Goal: Check status

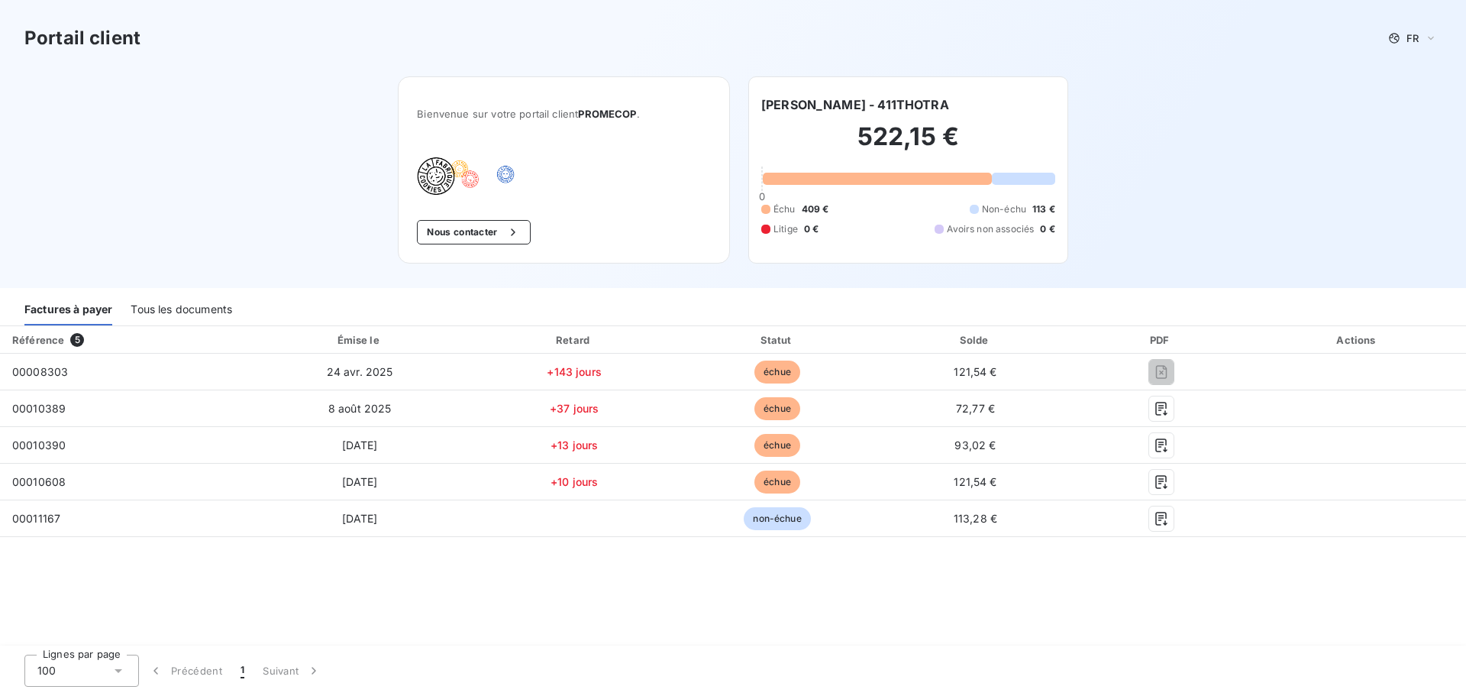
click at [160, 311] on div "Tous les documents" at bounding box center [182, 309] width 102 height 32
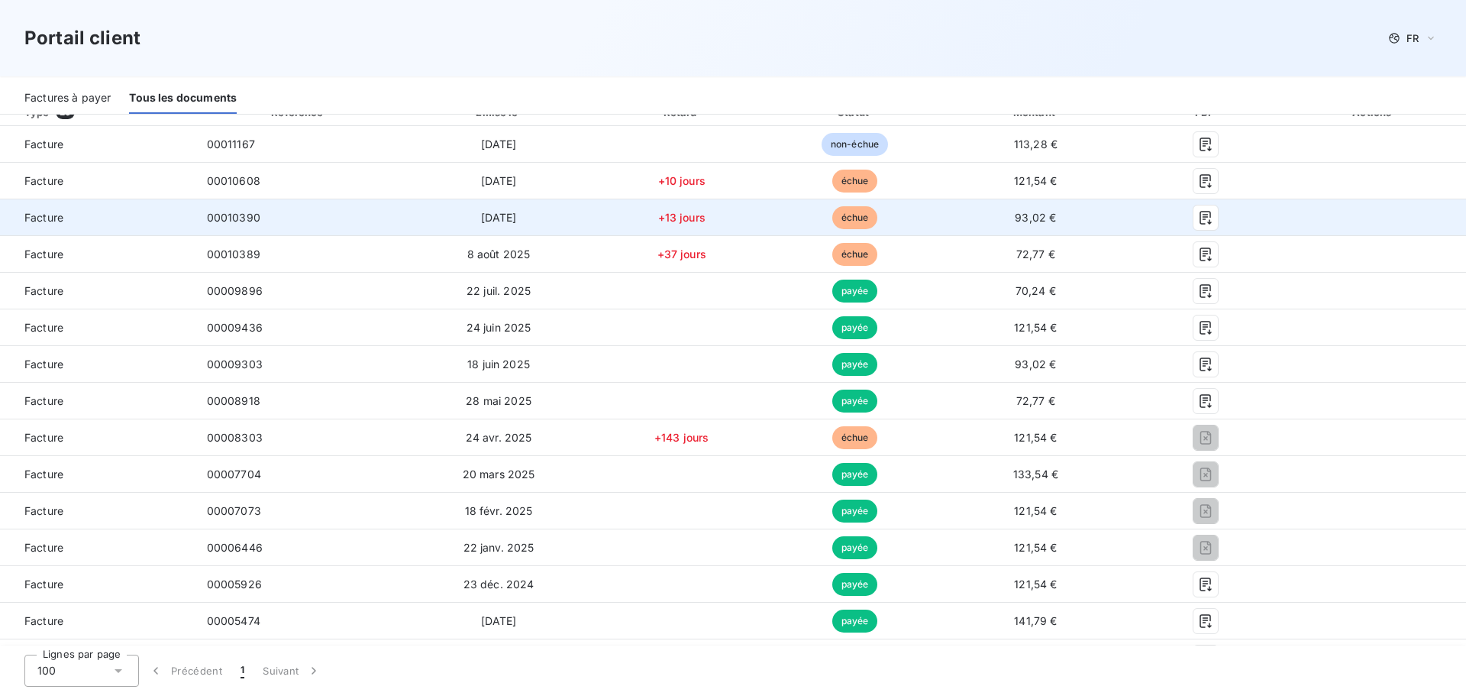
scroll to position [229, 0]
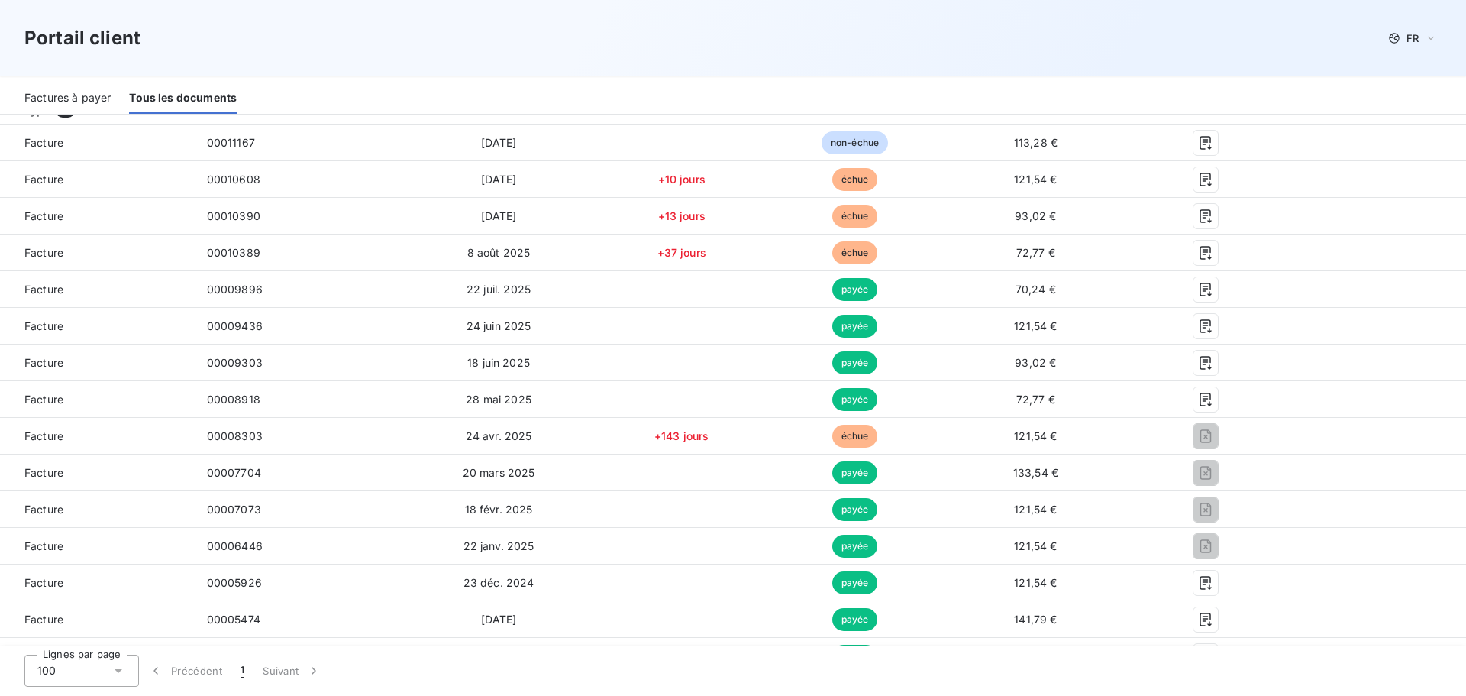
click at [449, 74] on div "Portail client FR" at bounding box center [733, 38] width 1466 height 76
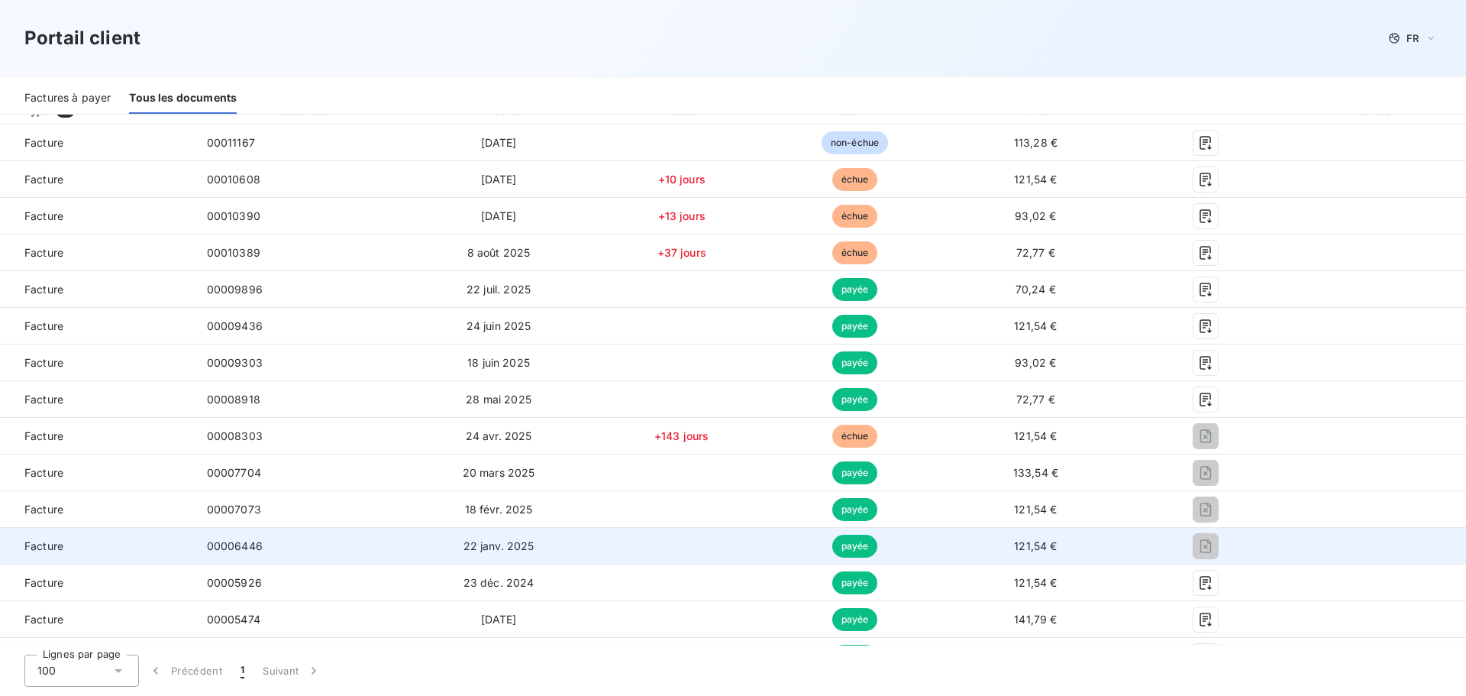
click at [326, 554] on td "00006446" at bounding box center [299, 546] width 208 height 37
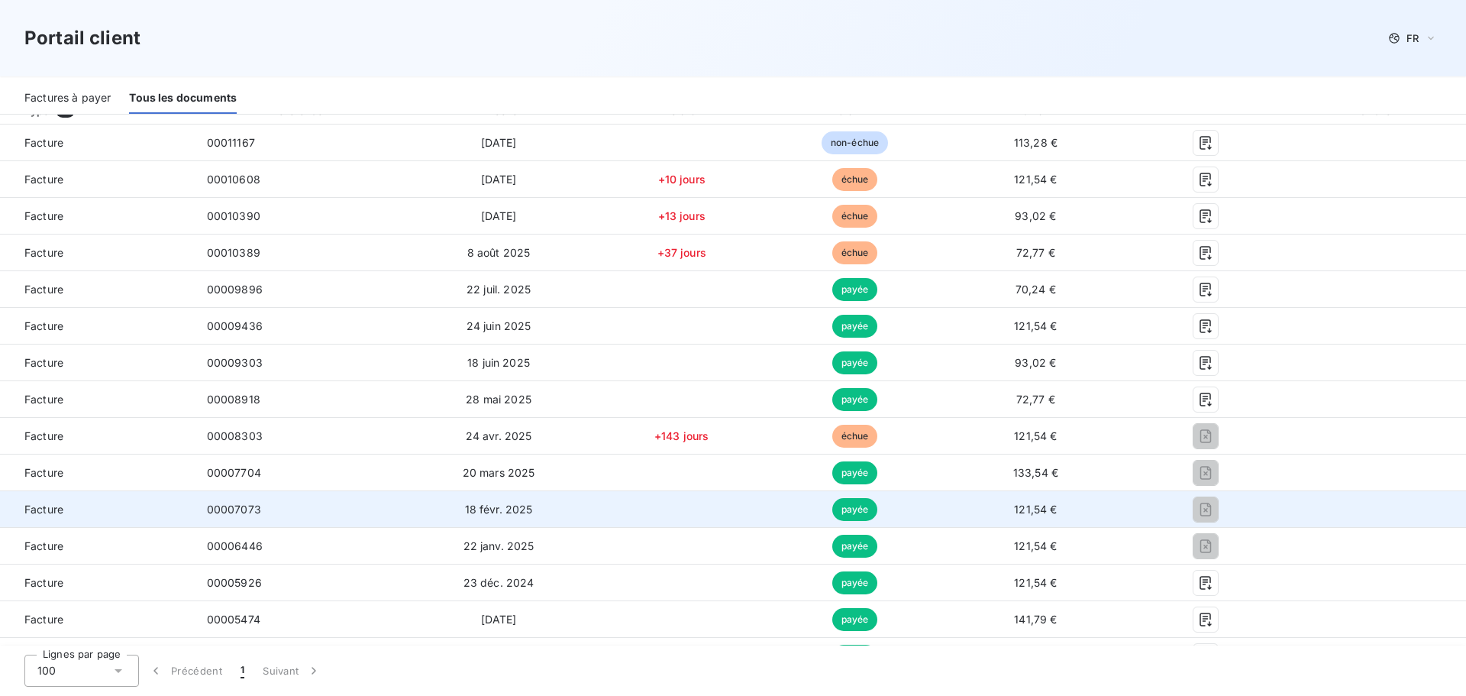
click at [252, 507] on span "00007073" at bounding box center [234, 508] width 54 height 13
click at [222, 507] on span "00007073" at bounding box center [234, 508] width 54 height 13
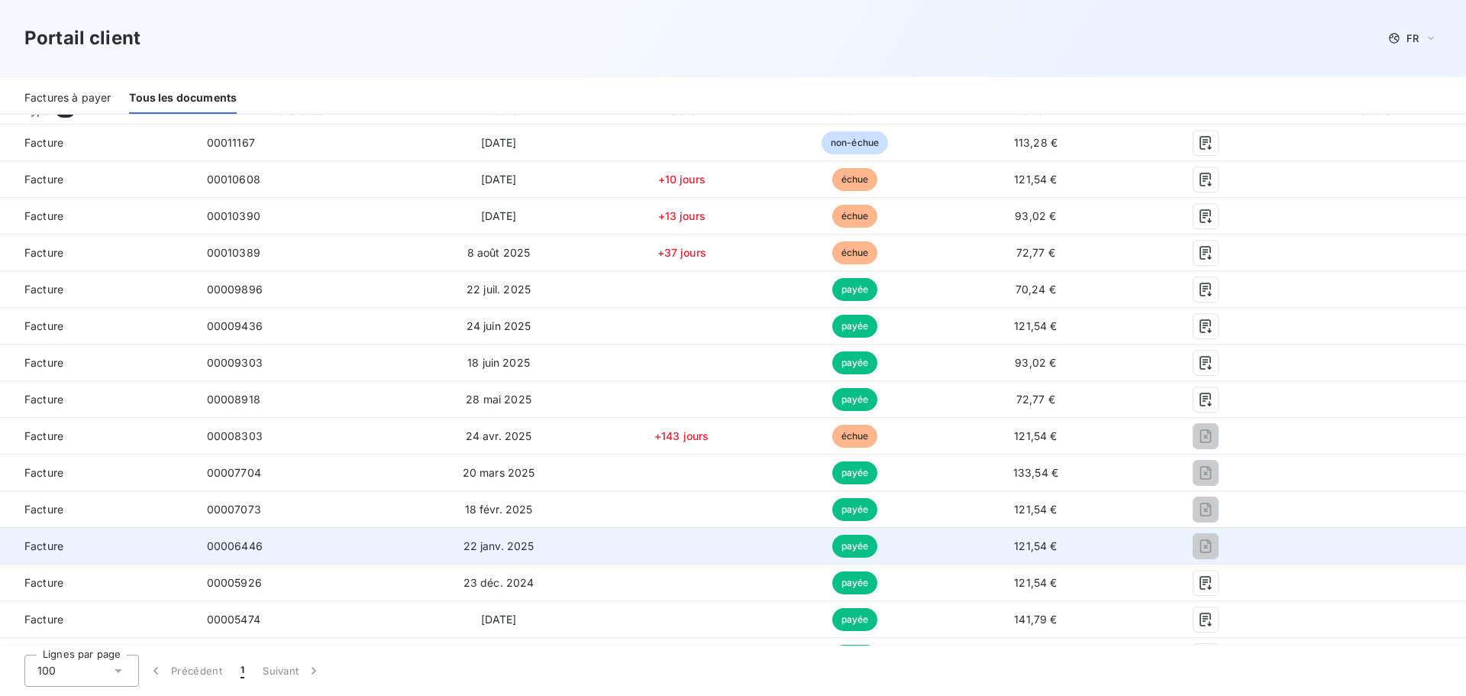
click at [285, 540] on td "00006446" at bounding box center [299, 546] width 208 height 37
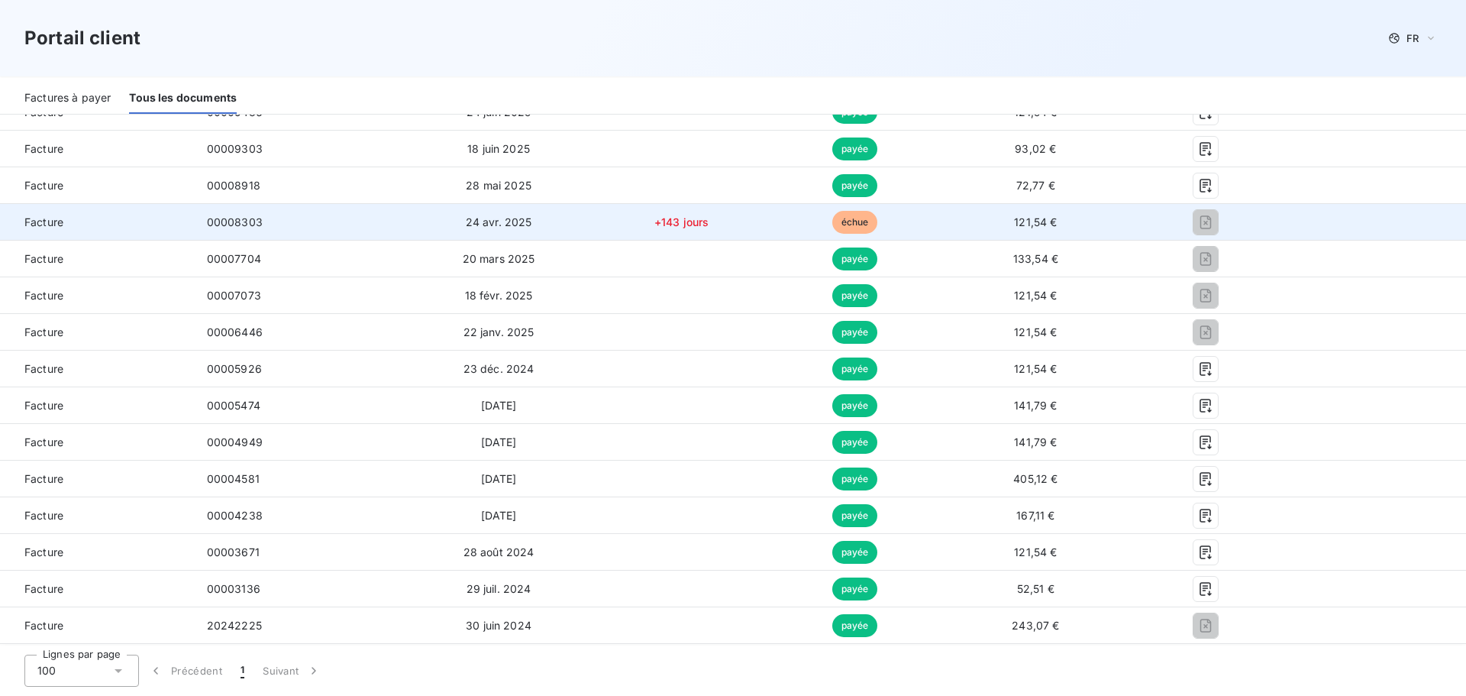
scroll to position [458, 0]
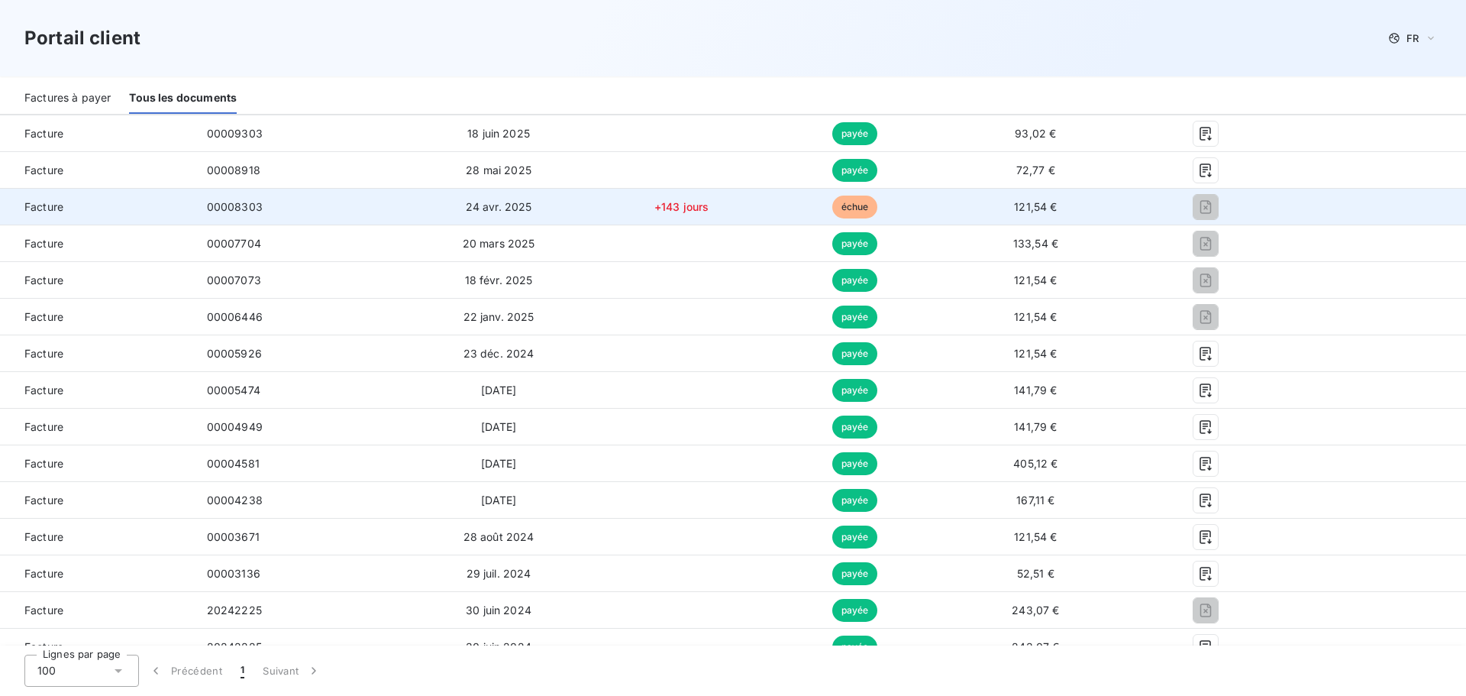
click at [674, 202] on span "+143 jours" at bounding box center [681, 206] width 55 height 13
click at [848, 197] on span "échue" at bounding box center [855, 206] width 46 height 23
click at [1014, 202] on span "121,54 €" at bounding box center [1035, 206] width 43 height 13
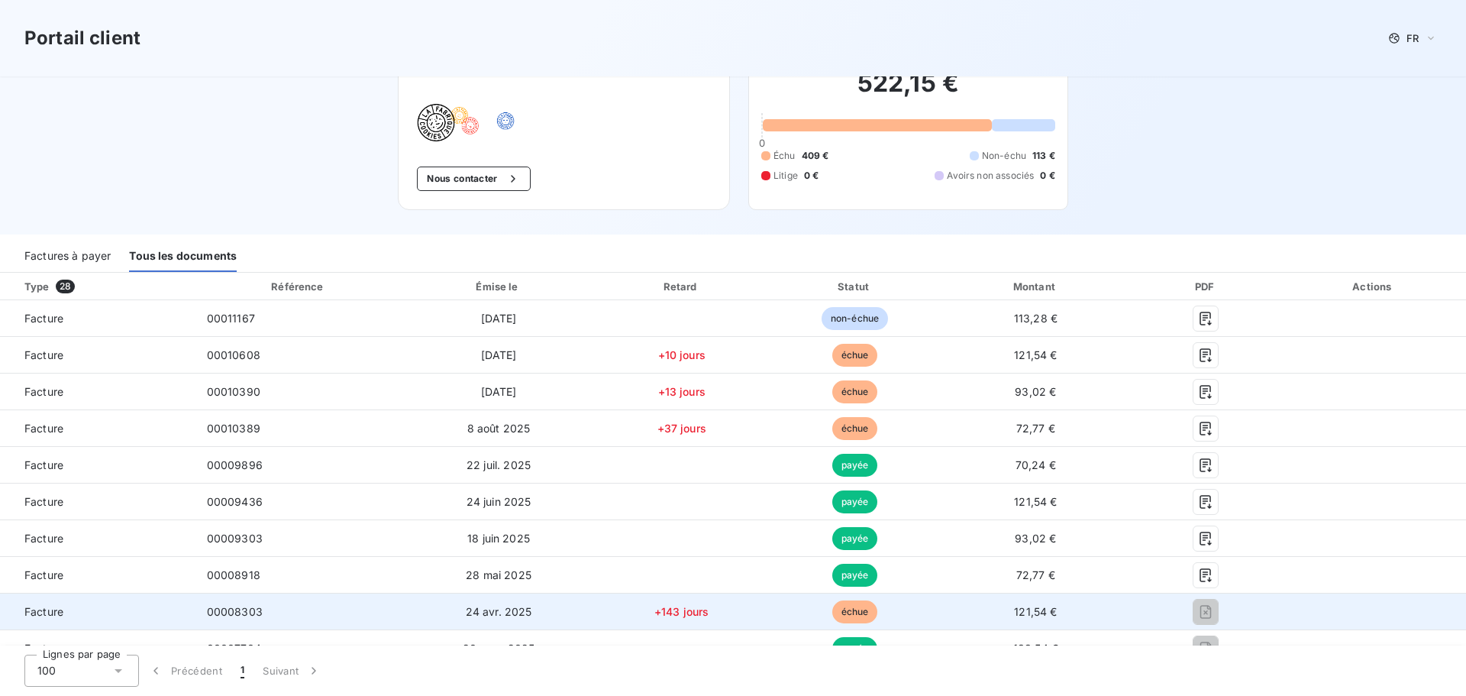
scroll to position [76, 0]
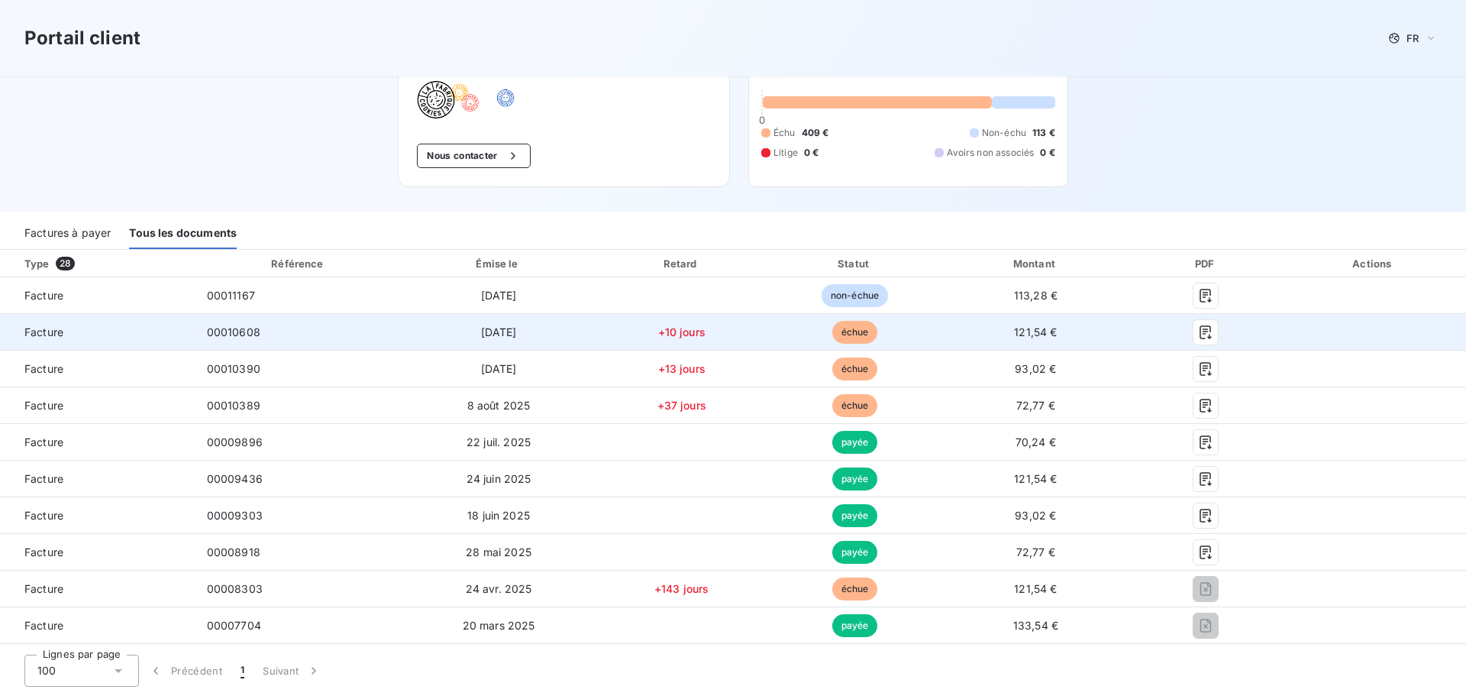
click at [678, 332] on span "+10 jours" at bounding box center [681, 331] width 47 height 13
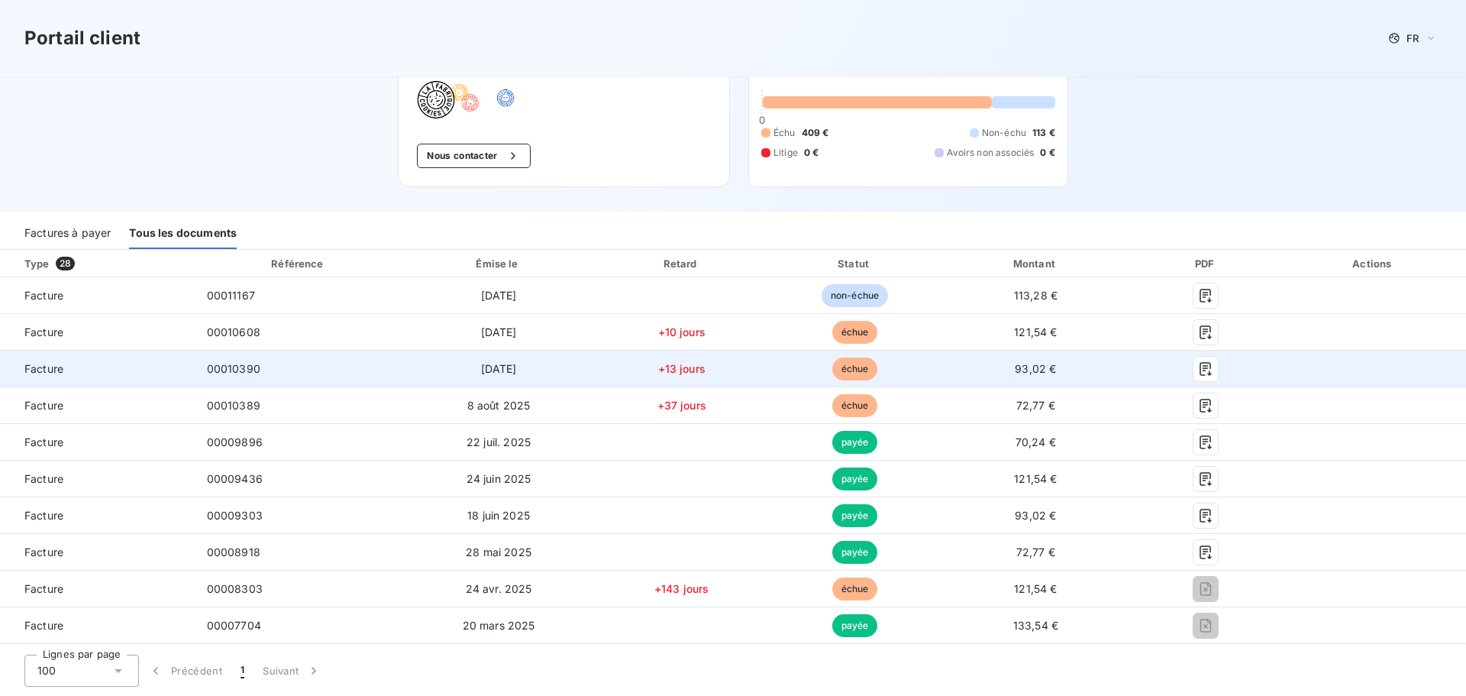
click at [670, 383] on td "+13 jours" at bounding box center [682, 369] width 176 height 37
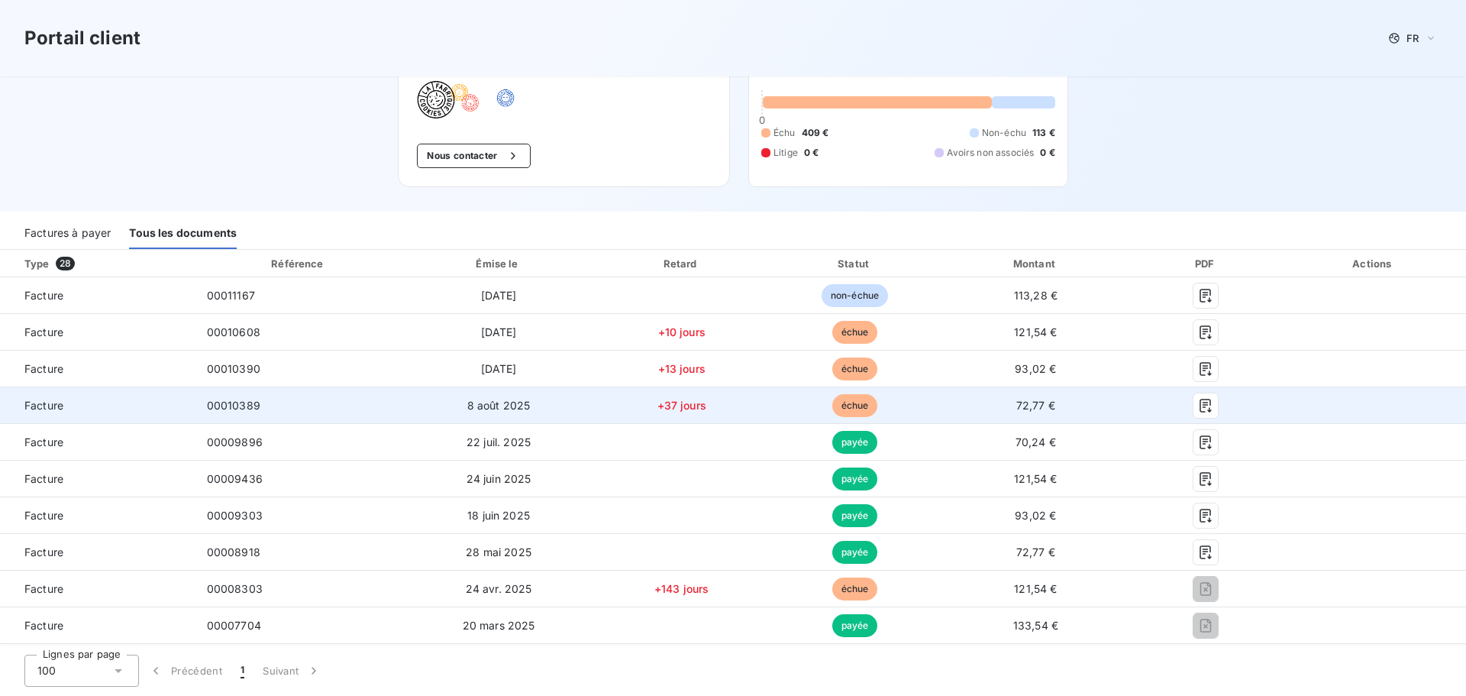
click at [686, 415] on td "+37 jours" at bounding box center [682, 405] width 176 height 37
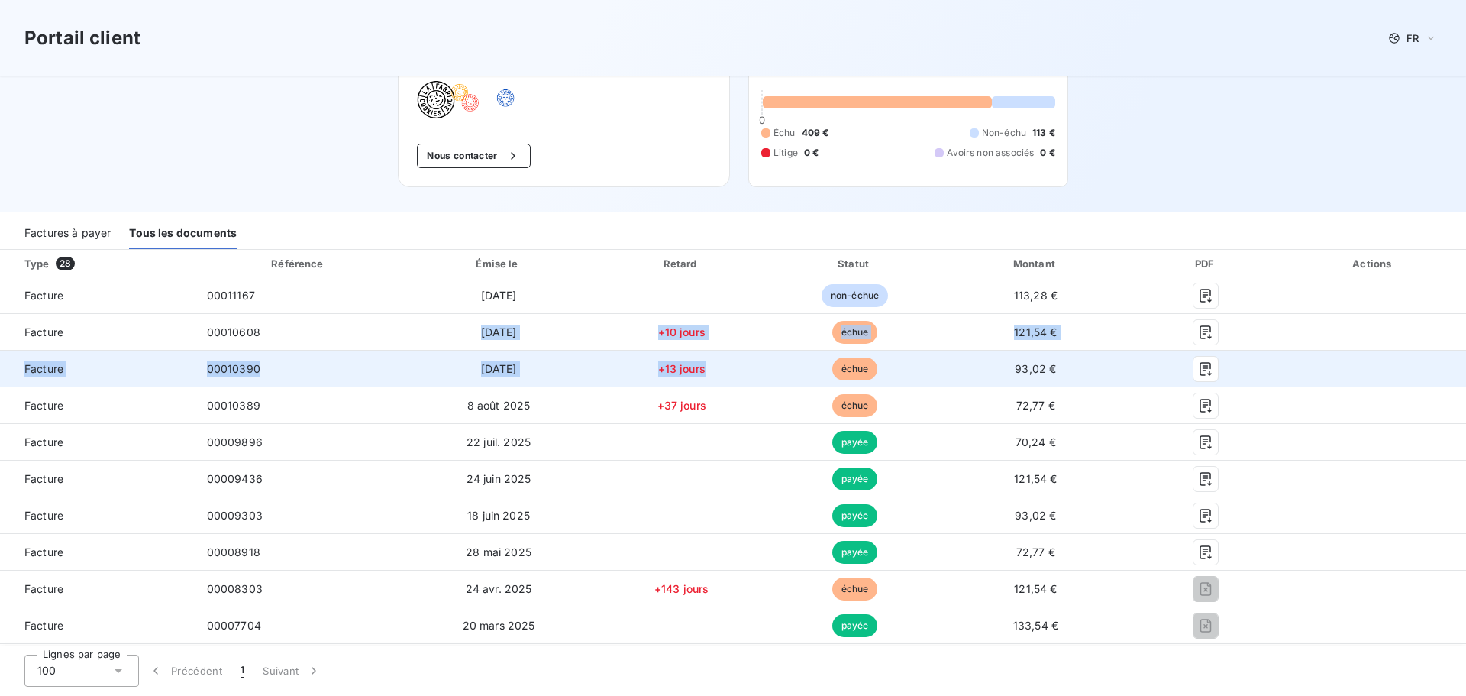
drag, startPoint x: 347, startPoint y: 328, endPoint x: 790, endPoint y: 374, distance: 446.1
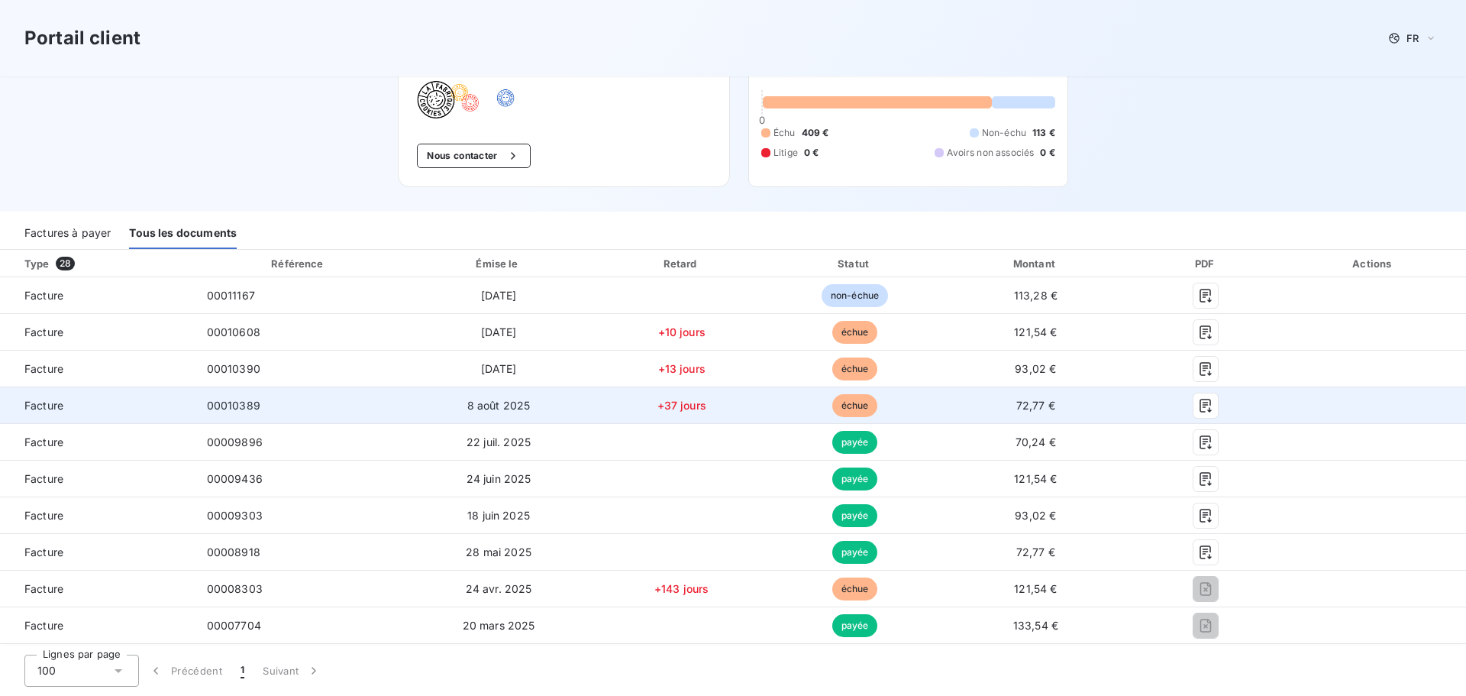
click at [666, 387] on td "+37 jours" at bounding box center [682, 405] width 176 height 37
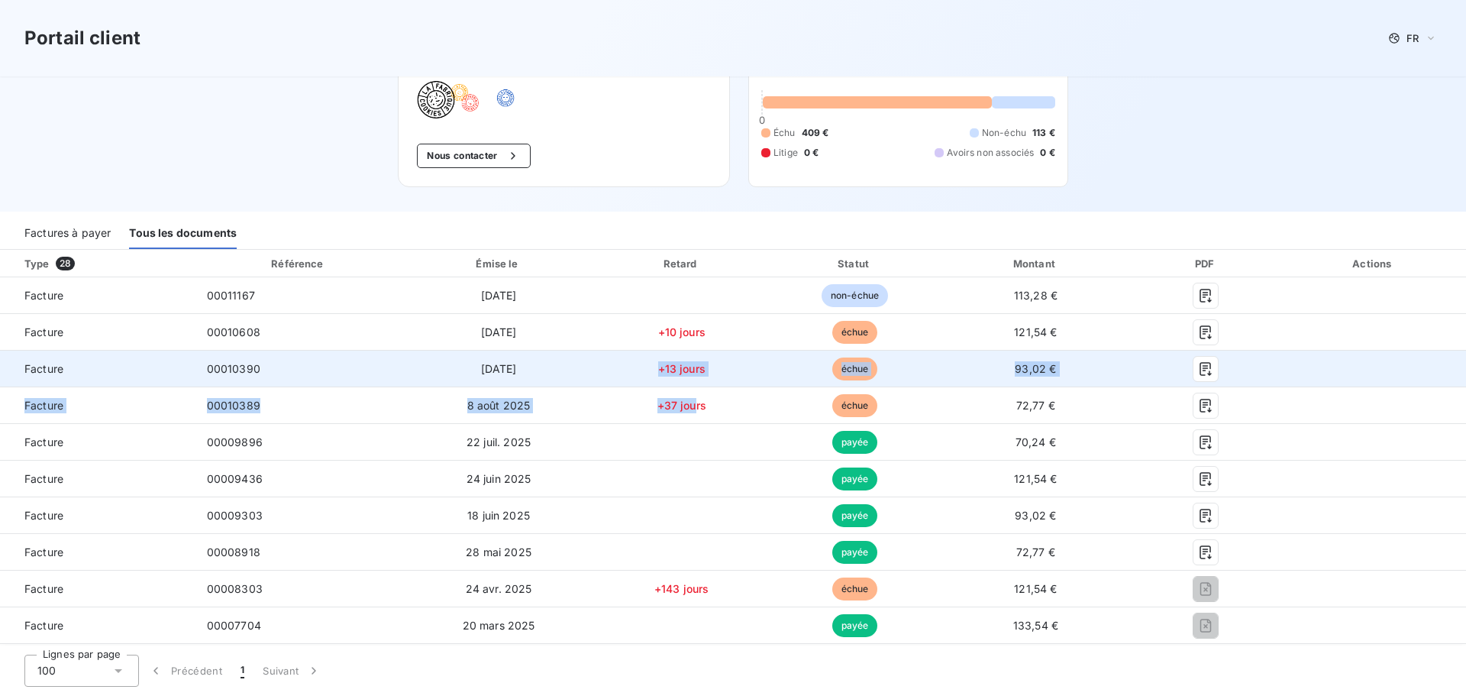
drag, startPoint x: 689, startPoint y: 413, endPoint x: 645, endPoint y: 381, distance: 54.1
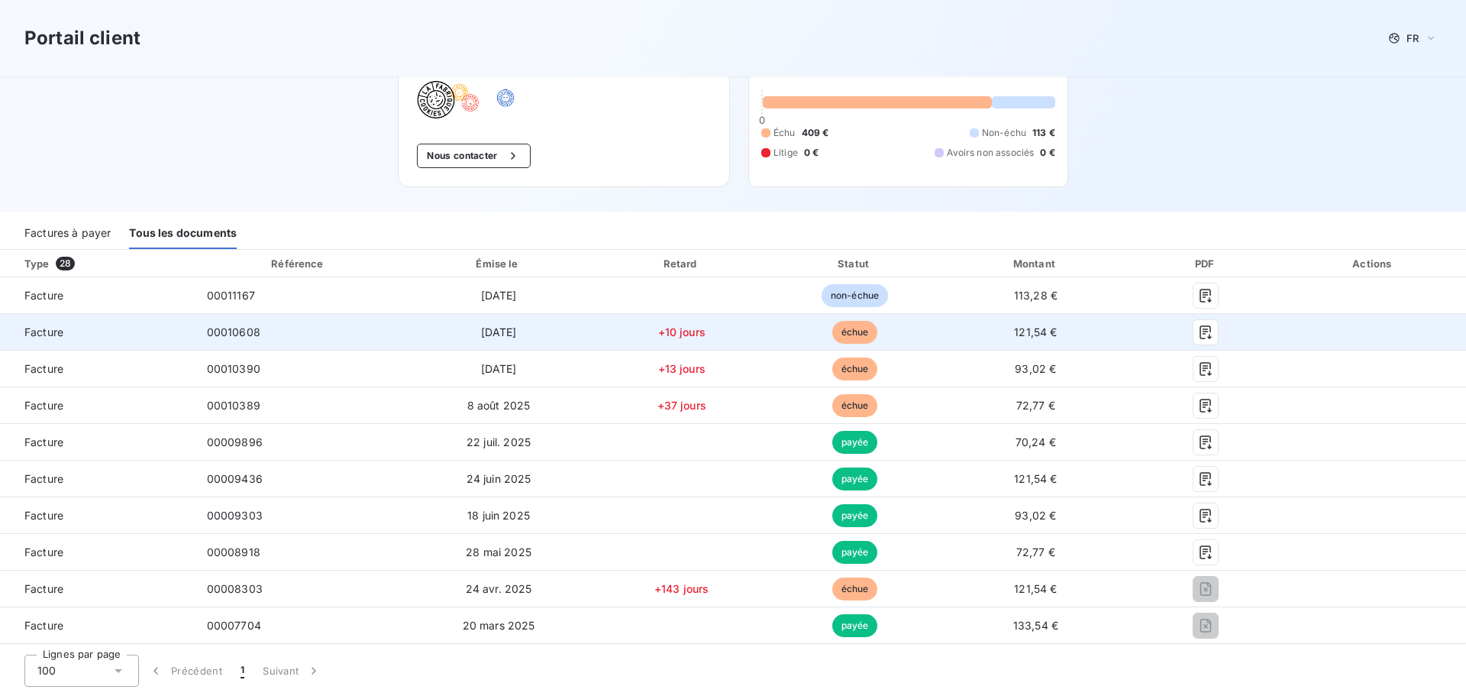
click at [631, 341] on td "+10 jours" at bounding box center [682, 332] width 176 height 37
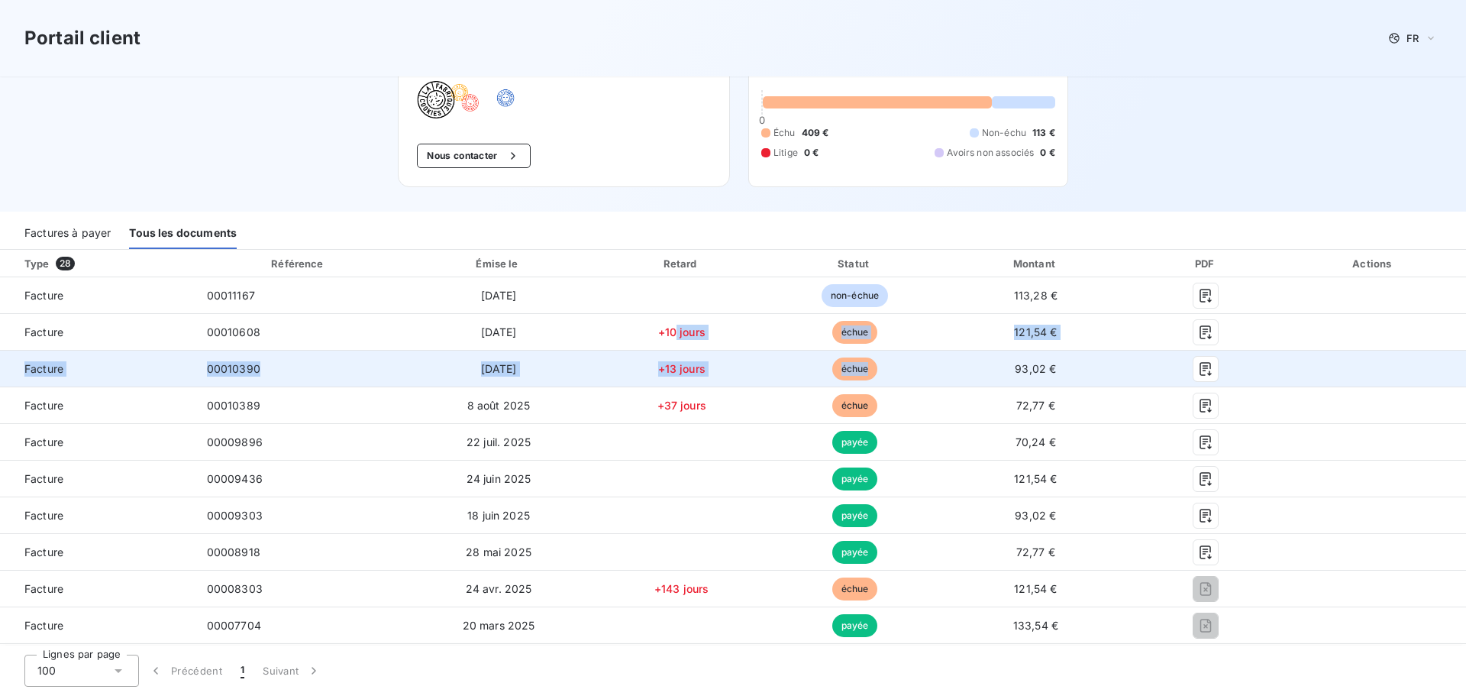
drag, startPoint x: 668, startPoint y: 324, endPoint x: 829, endPoint y: 382, distance: 171.3
click at [677, 380] on td "+13 jours" at bounding box center [682, 369] width 176 height 37
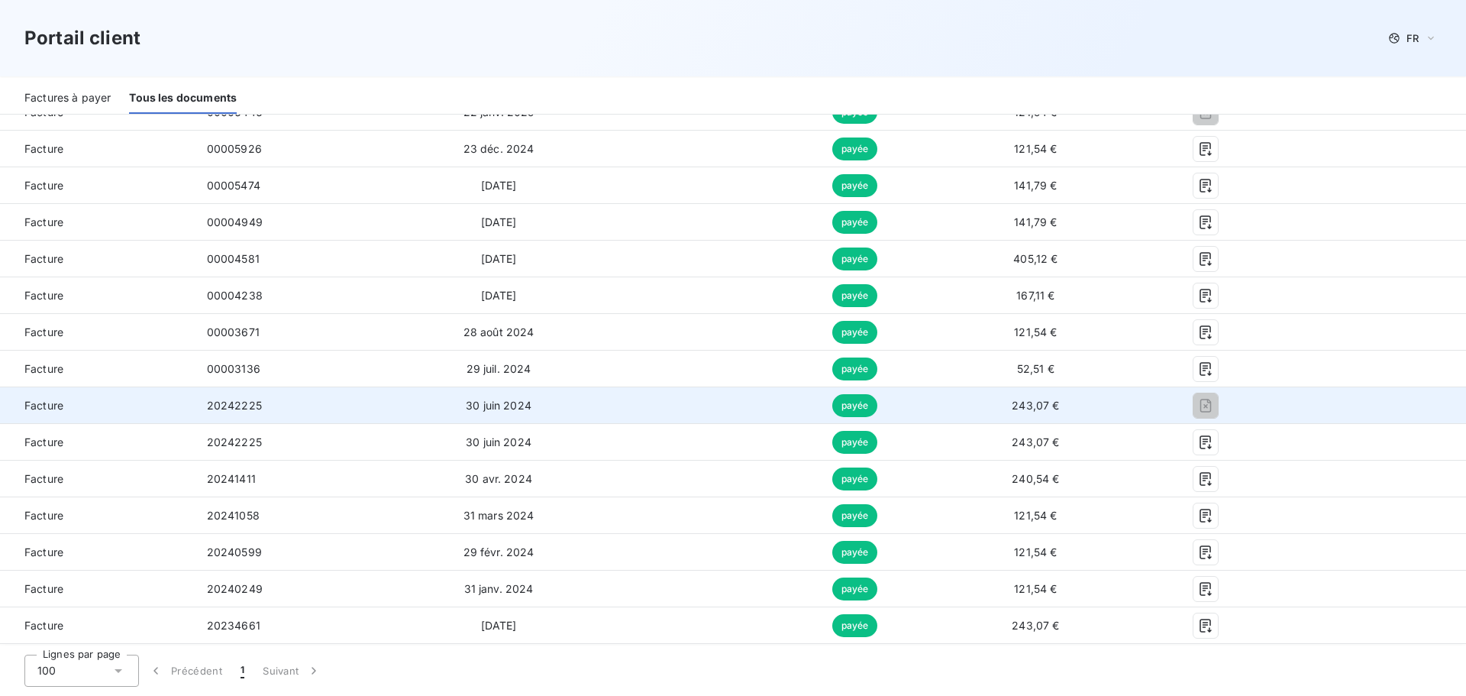
scroll to position [382, 0]
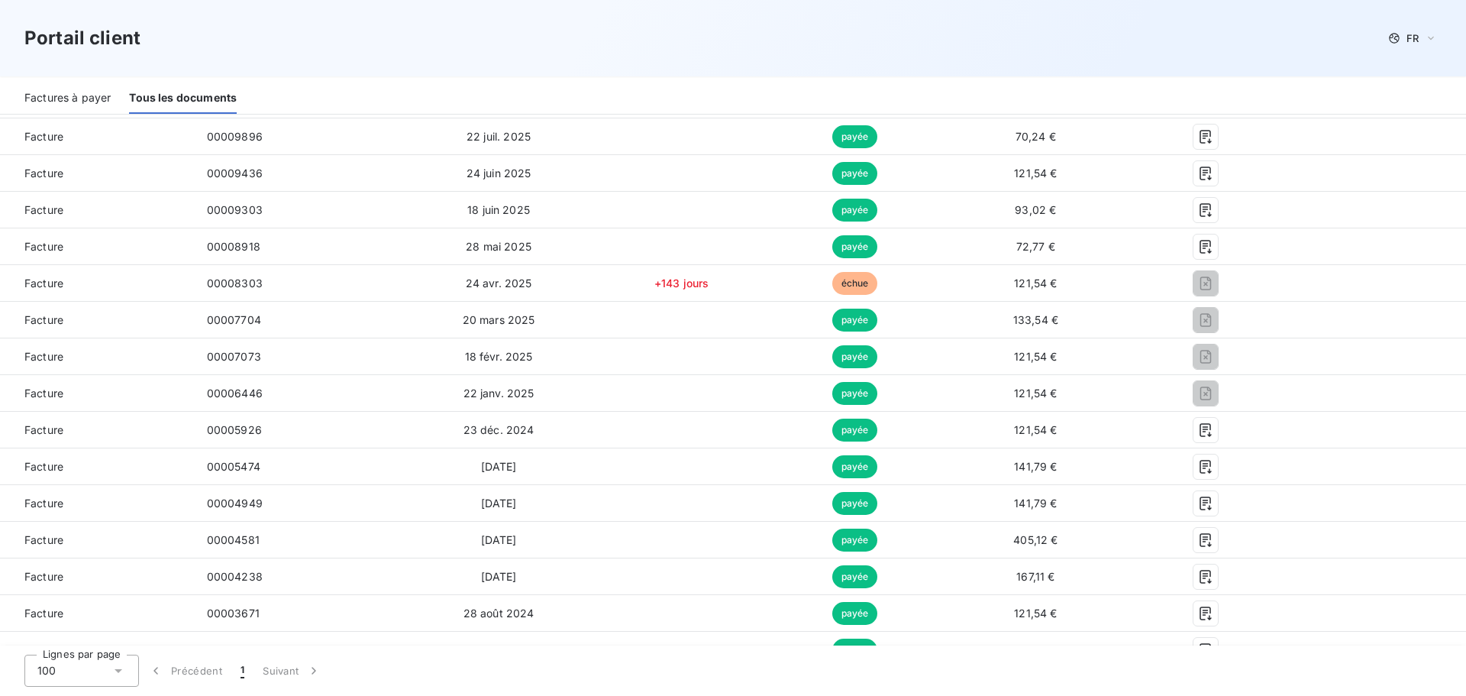
click at [73, 97] on div "Factures à payer" at bounding box center [67, 98] width 86 height 32
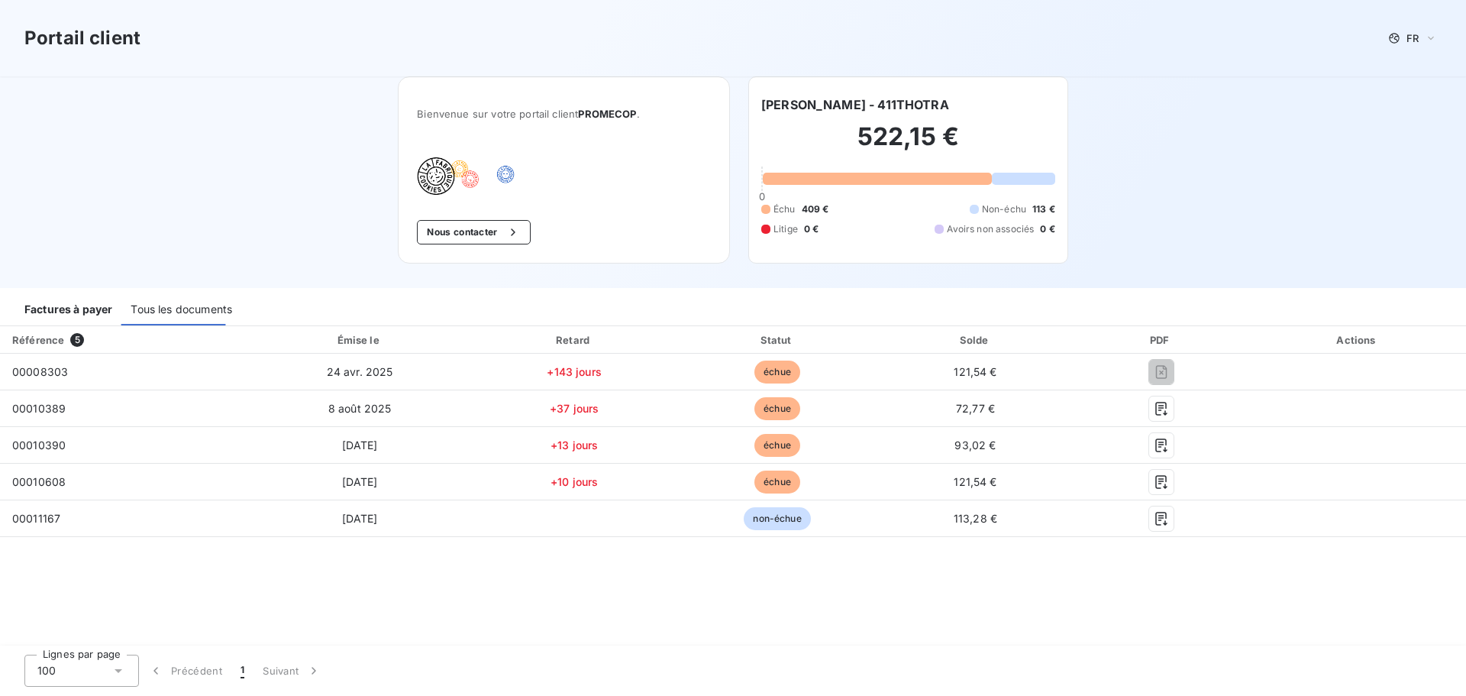
scroll to position [0, 0]
click at [838, 593] on div "Référence 5 Émise le Retard Statut Solde PDF Actions 00008303 [DATE] +143 jours…" at bounding box center [733, 486] width 1466 height 321
